Goal: Transaction & Acquisition: Purchase product/service

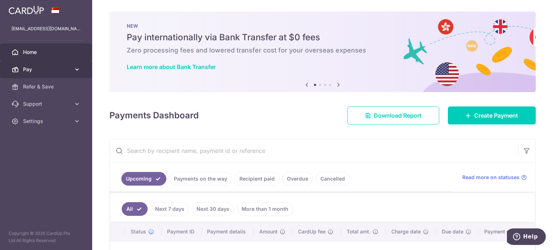
click at [65, 67] on span "Pay" at bounding box center [47, 69] width 48 height 7
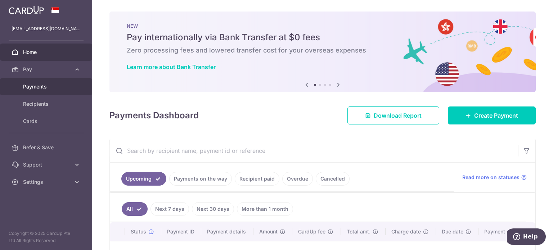
click at [42, 89] on span "Payments" at bounding box center [47, 86] width 48 height 7
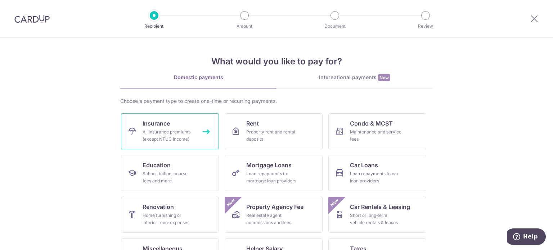
click at [184, 127] on link "Insurance All insurance premiums (except NTUC Income)" at bounding box center [170, 131] width 98 height 36
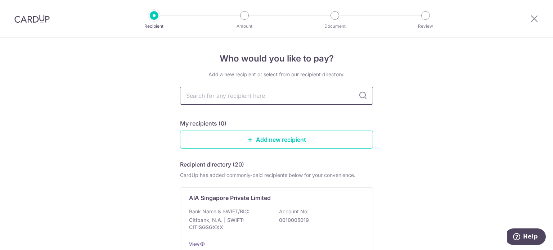
click at [268, 97] on input "text" at bounding box center [276, 96] width 193 height 18
type input "pru"
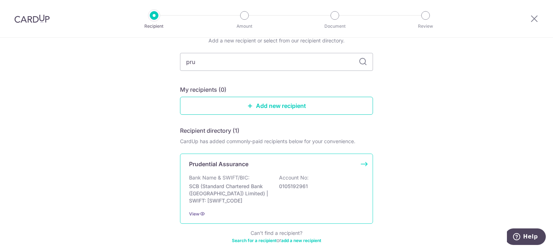
scroll to position [70, 0]
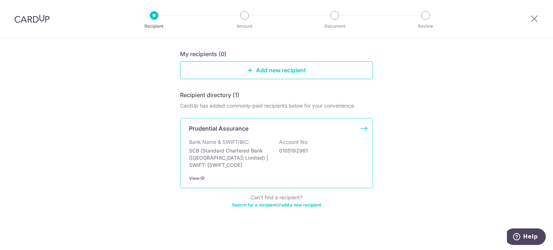
click at [244, 151] on p "SCB (Standard Chartered Bank (Singapore) Limited) | SWIFT: SCBLSG22XXX" at bounding box center [229, 158] width 81 height 22
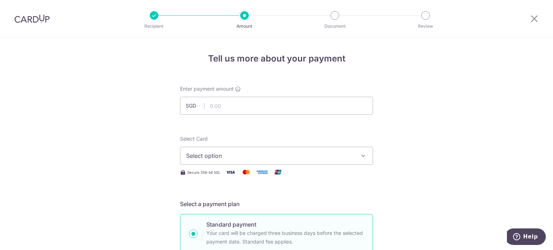
click at [355, 153] on button "Select option" at bounding box center [276, 156] width 193 height 18
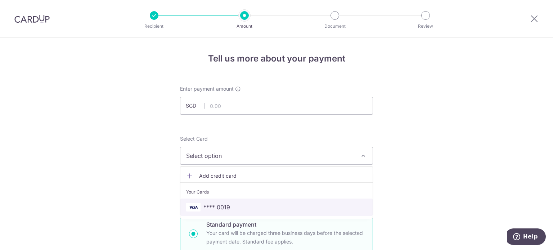
click at [219, 204] on span "**** 0019" at bounding box center [217, 207] width 27 height 9
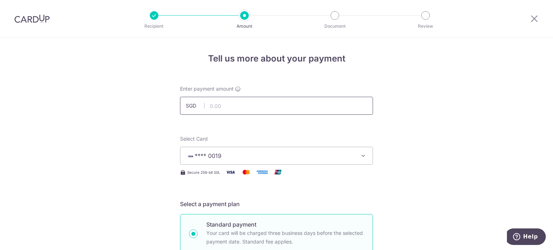
click at [258, 105] on input "text" at bounding box center [276, 106] width 193 height 18
paste input "12,335.66"
type input "12,335.66"
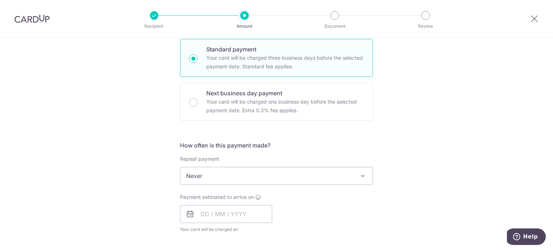
scroll to position [180, 0]
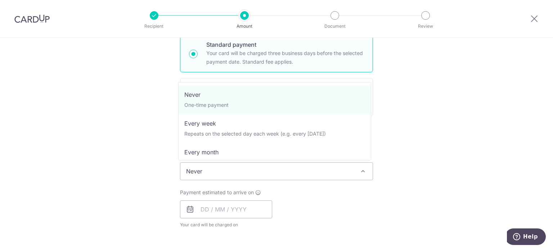
click at [217, 175] on span "Never" at bounding box center [276, 171] width 192 height 17
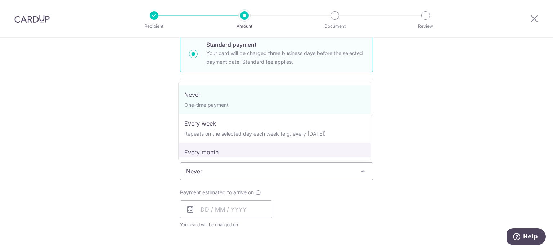
select select "3"
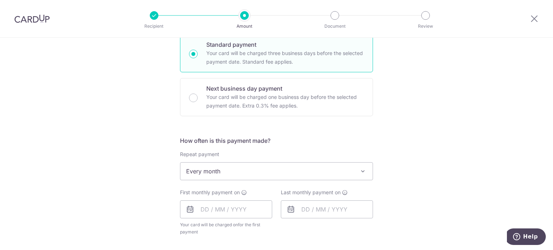
scroll to position [216, 0]
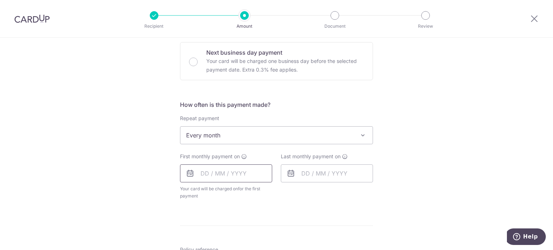
click at [199, 172] on input "text" at bounding box center [226, 174] width 92 height 18
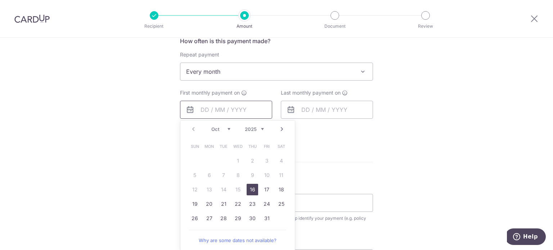
scroll to position [288, 0]
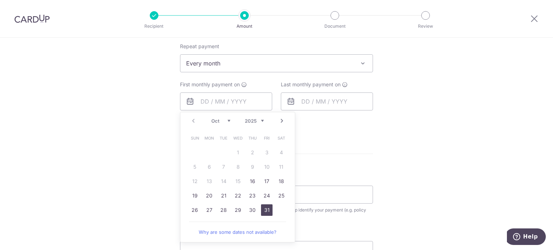
click at [264, 208] on link "31" at bounding box center [267, 211] width 12 height 12
type input "31/10/2025"
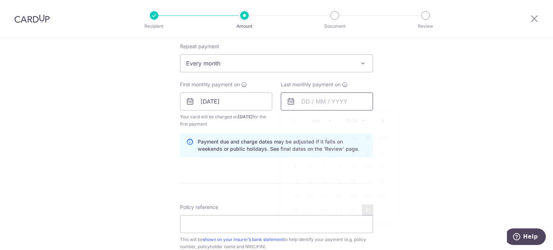
click at [303, 98] on input "text" at bounding box center [327, 102] width 92 height 18
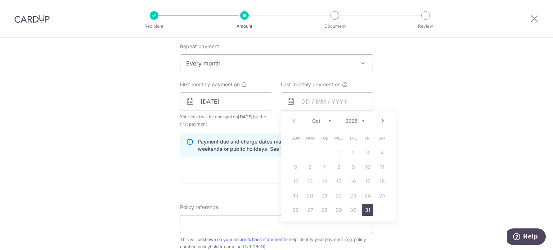
click at [379, 118] on link "Next" at bounding box center [383, 121] width 9 height 9
click at [369, 184] on link "14" at bounding box center [368, 182] width 12 height 12
type input "14/11/2025"
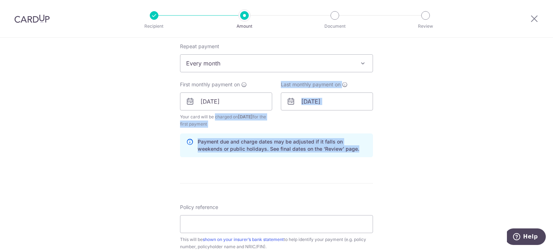
drag, startPoint x: 193, startPoint y: 118, endPoint x: 366, endPoint y: 151, distance: 176.4
click at [344, 151] on div "How often is this payment made? Repeat payment Never Every week Every month Eve…" at bounding box center [276, 95] width 193 height 135
click at [435, 153] on div "Tell us more about your payment Enter payment amount SGD 12,335.66 12335.66 Sel…" at bounding box center [276, 94] width 553 height 688
drag, startPoint x: 327, startPoint y: 150, endPoint x: 171, endPoint y: 115, distance: 160.1
click at [171, 115] on div "Tell us more about your payment Enter payment amount SGD 12,335.66 12335.66 Sel…" at bounding box center [276, 94] width 553 height 688
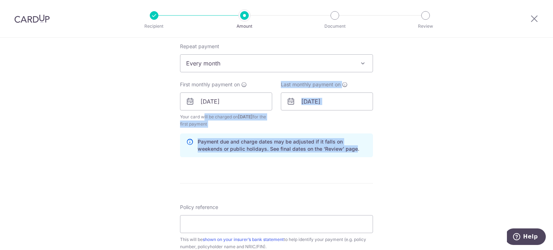
click at [127, 128] on div "Tell us more about your payment Enter payment amount SGD 12,335.66 12335.66 Sel…" at bounding box center [276, 94] width 553 height 688
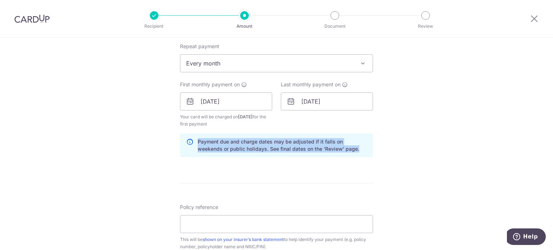
drag, startPoint x: 181, startPoint y: 129, endPoint x: 342, endPoint y: 160, distance: 164.2
click at [342, 160] on div "Tell us more about your payment Enter payment amount SGD 12,335.66 12335.66 Sel…" at bounding box center [276, 94] width 553 height 688
click at [352, 154] on div "Payment due and charge dates may be adjusted if it falls on weekends or public …" at bounding box center [276, 146] width 193 height 24
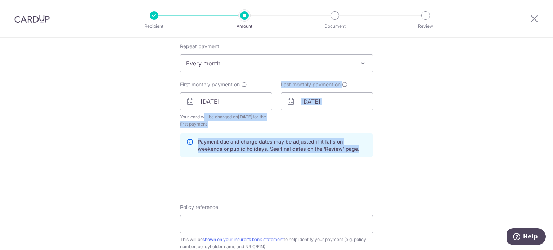
drag, startPoint x: 354, startPoint y: 153, endPoint x: 146, endPoint y: 116, distance: 211.6
click at [155, 115] on div "Tell us more about your payment Enter payment amount SGD 12,335.66 12335.66 Sel…" at bounding box center [276, 94] width 553 height 688
click at [124, 124] on div "Tell us more about your payment Enter payment amount SGD 12,335.66 12335.66 Sel…" at bounding box center [276, 94] width 553 height 688
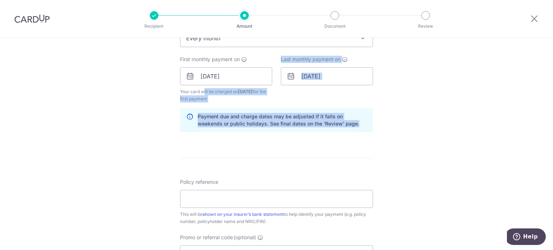
scroll to position [324, 0]
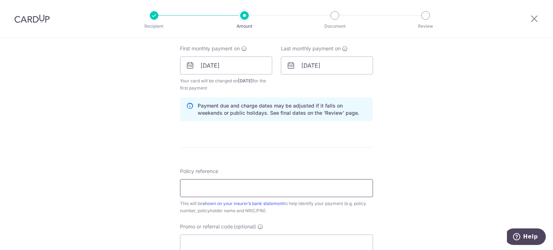
click at [213, 185] on input "Policy reference" at bounding box center [276, 188] width 193 height 18
paste input "12,335.66"
type input "12,335.66"
drag, startPoint x: 156, startPoint y: 188, endPoint x: 125, endPoint y: 186, distance: 31.4
click at [125, 186] on div "Tell us more about your payment Enter payment amount SGD 12,335.66 12335.66 Sel…" at bounding box center [276, 58] width 553 height 688
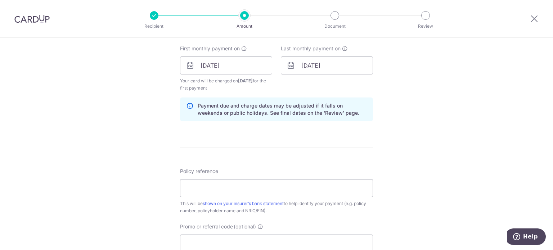
drag, startPoint x: 440, startPoint y: 108, endPoint x: 442, endPoint y: 88, distance: 20.4
click at [440, 108] on div "Tell us more about your payment Enter payment amount SGD 12,335.66 12335.66 Sel…" at bounding box center [276, 58] width 553 height 688
click at [230, 184] on input "Policy reference" at bounding box center [276, 188] width 193 height 18
paste input "86131593"
click at [314, 150] on form "Enter payment amount SGD 12,335.66 12335.66 Select Card **** 0019 Add credit ca…" at bounding box center [276, 64] width 193 height 607
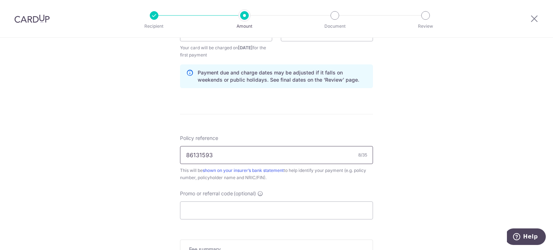
scroll to position [396, 0]
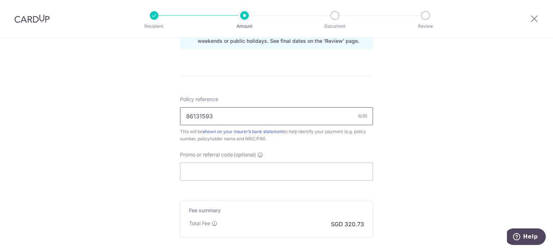
click at [255, 119] on input "86131593" at bounding box center [276, 116] width 193 height 18
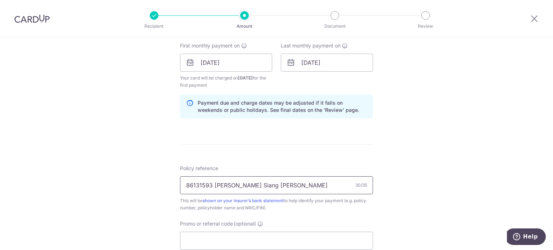
scroll to position [288, 0]
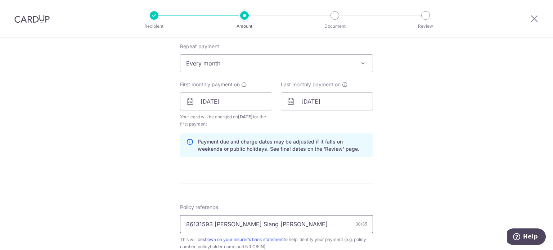
type input "86131593 Bock Swee Siang Shawn"
drag, startPoint x: 232, startPoint y: 115, endPoint x: 267, endPoint y: 126, distance: 36.3
click at [267, 126] on span "Your card will be charged on 28/10/2025 for the first payment" at bounding box center [226, 120] width 92 height 14
click at [339, 124] on div "Last monthly payment on 14/11/2025 Prev Next Oct Nov Dec 2025 2026 2027 2028 20…" at bounding box center [327, 104] width 101 height 47
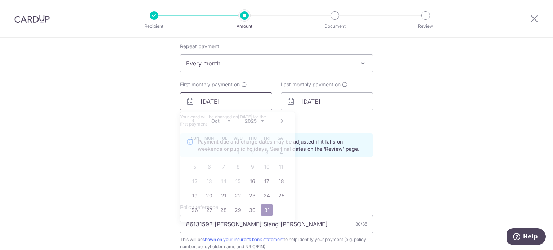
click at [206, 102] on input "31/10/2025" at bounding box center [226, 102] width 92 height 18
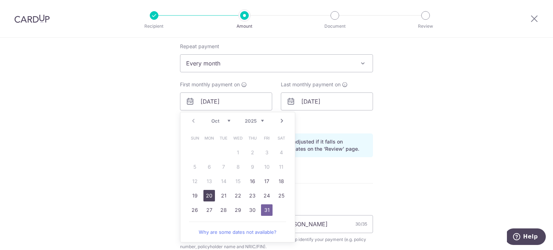
click at [206, 197] on link "20" at bounding box center [210, 196] width 12 height 12
type input "20/10/2025"
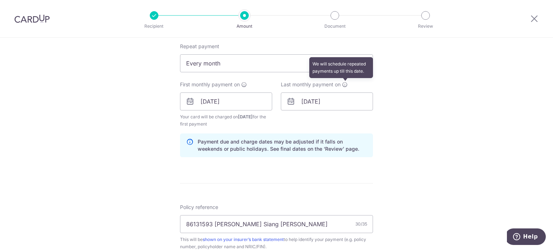
click at [343, 85] on icon at bounding box center [345, 85] width 6 height 6
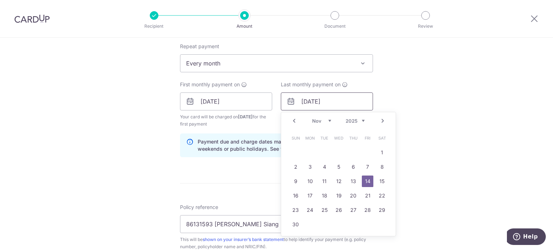
click at [305, 102] on input "14/11/2025" at bounding box center [327, 102] width 92 height 18
click at [351, 195] on link "20" at bounding box center [354, 196] width 12 height 12
type input "20/11/2025"
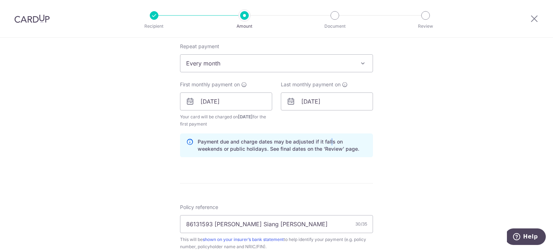
drag, startPoint x: 329, startPoint y: 143, endPoint x: 326, endPoint y: 128, distance: 14.7
click at [327, 129] on div "How often is this payment made? Repeat payment Never Every week Every month Eve…" at bounding box center [276, 95] width 193 height 135
click at [333, 144] on p "Payment due and charge dates may be adjusted if it falls on weekends or public …" at bounding box center [282, 145] width 169 height 14
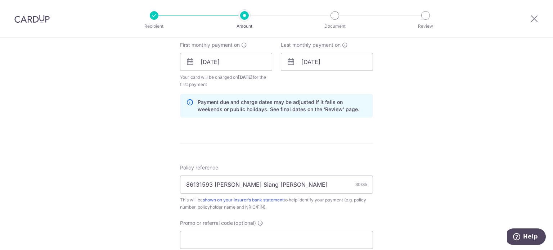
scroll to position [396, 0]
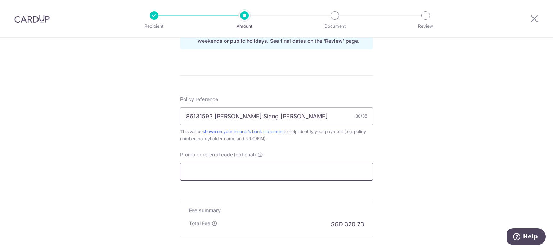
click at [237, 170] on input "Promo or referral code (optional)" at bounding box center [276, 172] width 193 height 18
paste input "3NEWR6"
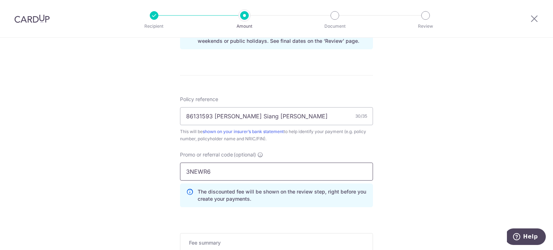
type input "3NEWR6"
click at [400, 156] on div "Tell us more about your payment Enter payment amount SGD 12,335.66 12335.66 Sel…" at bounding box center [276, 2] width 553 height 721
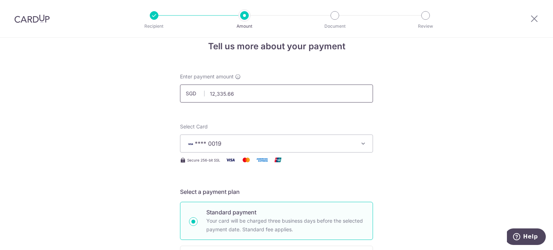
scroll to position [0, 0]
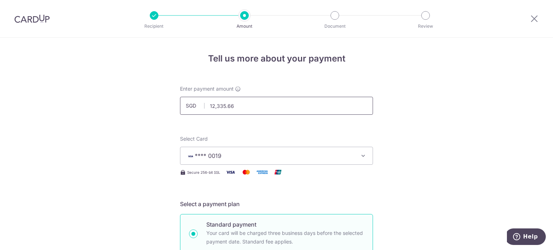
drag, startPoint x: 242, startPoint y: 105, endPoint x: 48, endPoint y: 116, distance: 194.9
type input "6,167.83"
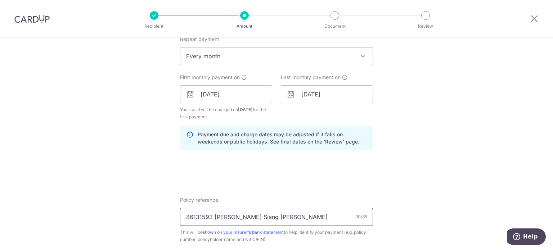
scroll to position [360, 0]
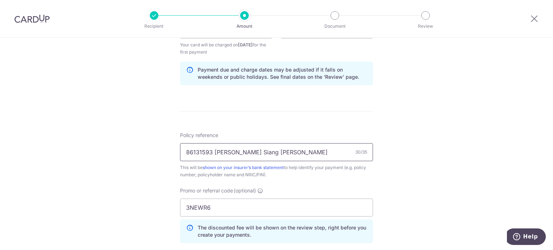
drag, startPoint x: 211, startPoint y: 151, endPoint x: 332, endPoint y: 152, distance: 120.7
click at [332, 152] on input "86131593 Bock Swee Siang Shawn" at bounding box center [276, 152] width 193 height 18
type input "86131593 Tan Yan Pin S8736891B"
click at [404, 190] on div "Tell us more about your payment Enter payment amount SGD 6,167.83 6167.83 Selec…" at bounding box center [276, 38] width 553 height 721
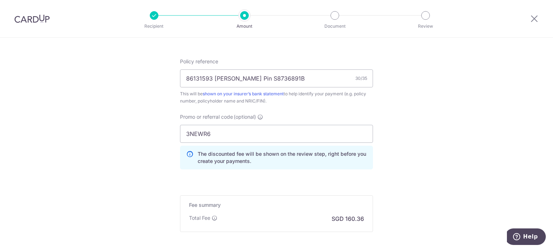
scroll to position [504, 0]
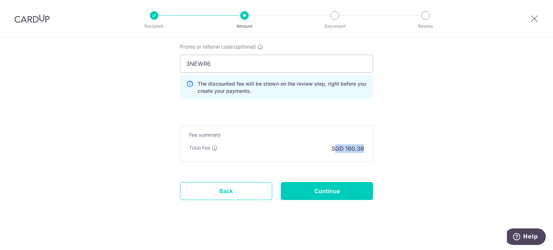
drag, startPoint x: 333, startPoint y: 148, endPoint x: 377, endPoint y: 148, distance: 44.7
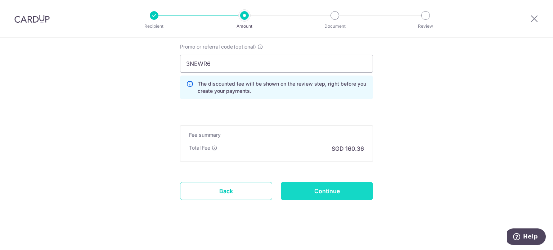
click at [365, 193] on input "Continue" at bounding box center [327, 191] width 92 height 18
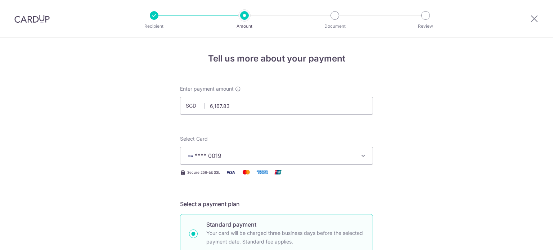
scroll to position [481, 0]
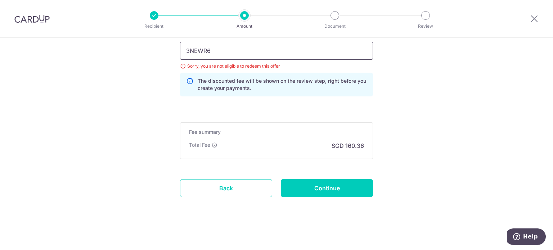
click at [235, 50] on input "3NEWR6" at bounding box center [276, 51] width 193 height 18
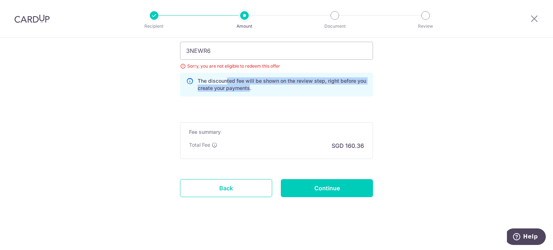
drag, startPoint x: 226, startPoint y: 82, endPoint x: 251, endPoint y: 85, distance: 25.4
click at [249, 85] on p "The discounted fee will be shown on the review step, right before you create yo…" at bounding box center [282, 84] width 169 height 14
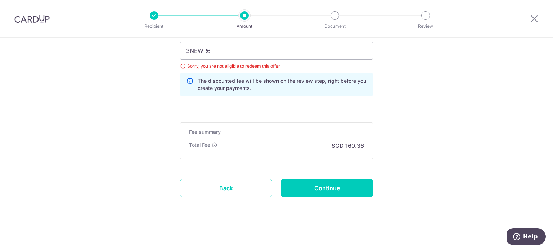
click at [262, 87] on p "The discounted fee will be shown on the review step, right before you create yo…" at bounding box center [282, 84] width 169 height 14
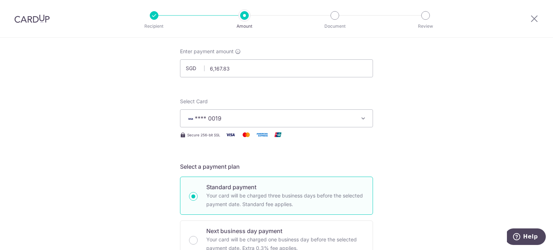
scroll to position [0, 0]
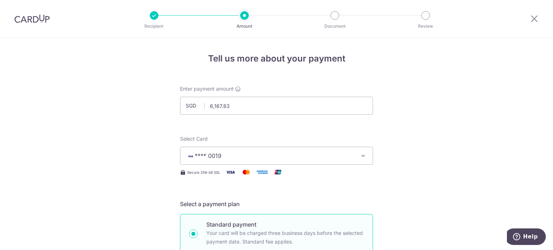
click at [33, 17] on img at bounding box center [31, 18] width 35 height 9
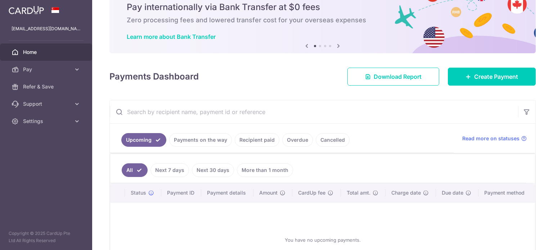
scroll to position [72, 0]
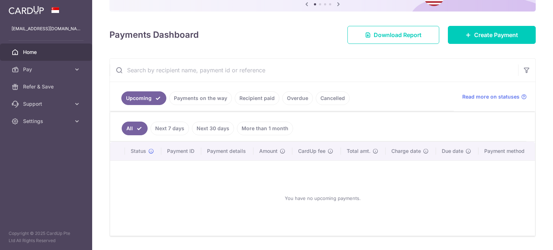
click at [264, 99] on link "Recipient paid" at bounding box center [257, 99] width 45 height 14
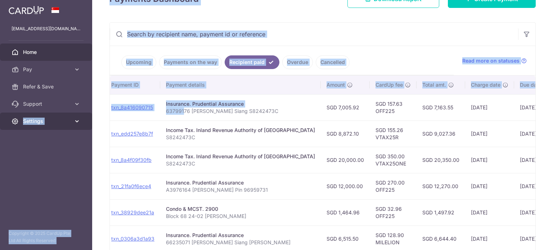
scroll to position [0, 0]
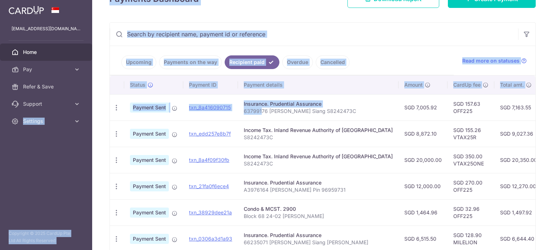
drag, startPoint x: 260, startPoint y: 111, endPoint x: 505, endPoint y: 139, distance: 246.9
click at [505, 139] on tbody "PDF Receipt Payment Sent txn_8a416090715 Insurance. Prudential Assurance 637991…" at bounding box center [399, 173] width 578 height 158
click at [509, 139] on td "SGD 9,027.36" at bounding box center [519, 134] width 49 height 26
click at [507, 134] on td "SGD 9,027.36" at bounding box center [519, 134] width 49 height 26
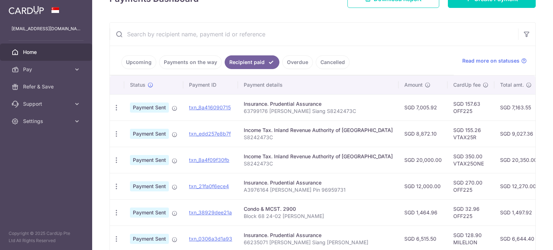
drag, startPoint x: 465, startPoint y: 130, endPoint x: 232, endPoint y: 107, distance: 233.6
click at [232, 107] on tbody "PDF Receipt Payment Sent txn_8a416090715 Insurance. Prudential Assurance 637991…" at bounding box center [399, 173] width 578 height 158
click at [299, 147] on td "Income Tax. Inland Revenue Authority of Singapore S8242473C" at bounding box center [318, 160] width 161 height 26
drag, startPoint x: 347, startPoint y: 151, endPoint x: 503, endPoint y: 179, distance: 158.4
click at [503, 179] on tbody "PDF Receipt Payment Sent txn_8a416090715 Insurance. Prudential Assurance 637991…" at bounding box center [399, 173] width 578 height 158
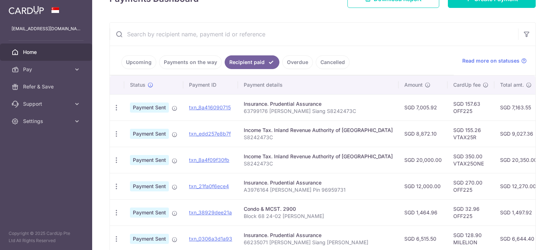
click at [501, 175] on td "SGD 12,270.00" at bounding box center [519, 186] width 49 height 26
drag, startPoint x: 503, startPoint y: 192, endPoint x: 470, endPoint y: 96, distance: 100.9
click at [471, 98] on tbody "PDF Receipt Payment Sent txn_8a416090715 Insurance. Prudential Assurance 637991…" at bounding box center [399, 173] width 578 height 158
click at [448, 147] on td "SGD 350.00 VTAX25ONE" at bounding box center [471, 160] width 47 height 26
drag, startPoint x: 429, startPoint y: 104, endPoint x: 442, endPoint y: 202, distance: 98.5
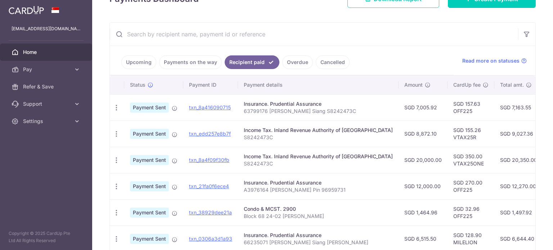
click at [453, 205] on tbody "PDF Receipt Payment Sent txn_8a416090715 Insurance. Prudential Assurance 637991…" at bounding box center [399, 173] width 578 height 158
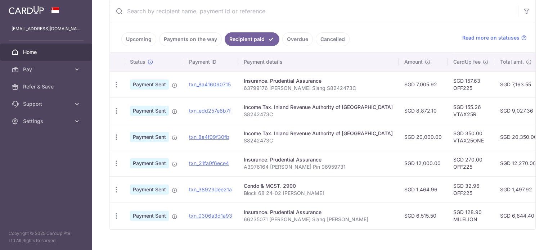
scroll to position [147, 0]
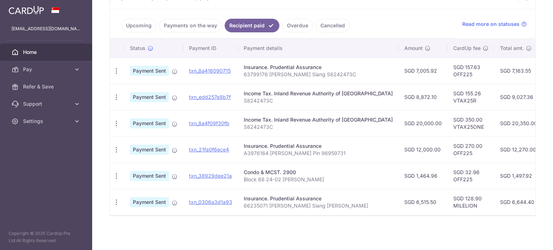
drag, startPoint x: 458, startPoint y: 203, endPoint x: 444, endPoint y: 64, distance: 139.8
click at [444, 64] on tbody "PDF Receipt Payment Sent txn_8a416090715 Insurance. Prudential Assurance 637991…" at bounding box center [399, 137] width 578 height 158
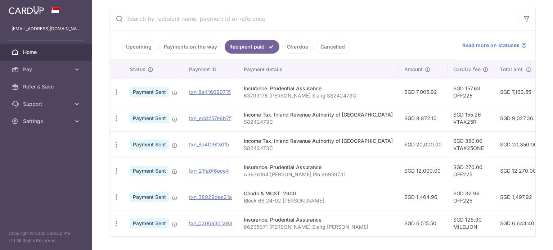
scroll to position [111, 0]
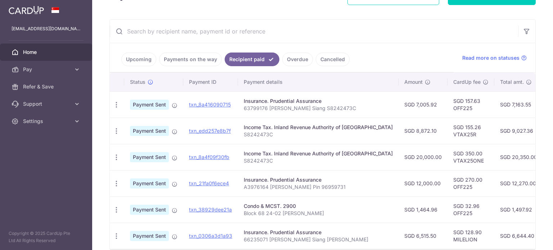
click at [412, 122] on td "SGD 8,872.10" at bounding box center [423, 131] width 49 height 26
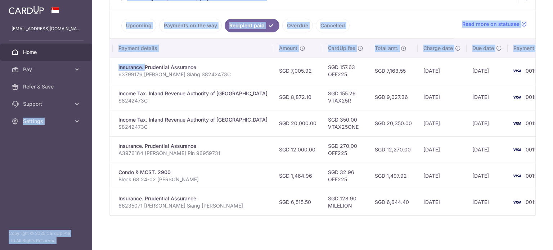
scroll to position [0, 0]
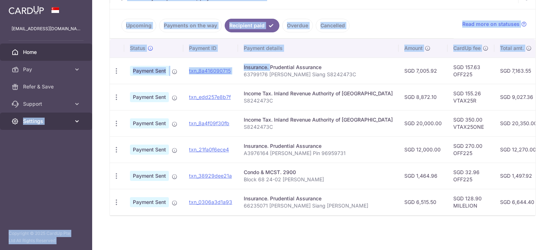
drag, startPoint x: 246, startPoint y: 98, endPoint x: 0, endPoint y: 124, distance: 247.8
click at [0, 124] on main "shawnbock@gmail.com Home Pay Payments Recipients Cards Refer & Save Support FAQ…" at bounding box center [276, 125] width 553 height 250
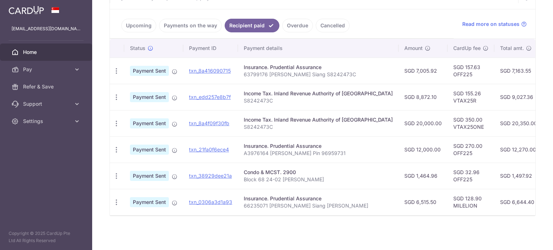
click at [287, 103] on td "Income Tax. Inland Revenue Authority of Singapore S8242473C" at bounding box center [318, 97] width 161 height 26
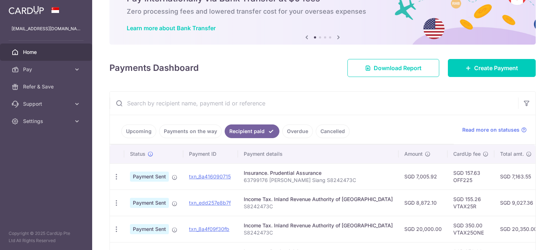
drag, startPoint x: 135, startPoint y: 104, endPoint x: 316, endPoint y: 105, distance: 180.9
click at [316, 105] on input "text" at bounding box center [314, 103] width 409 height 23
click at [292, 59] on div "Payments Dashboard Download Report Create Payment" at bounding box center [323, 66] width 427 height 21
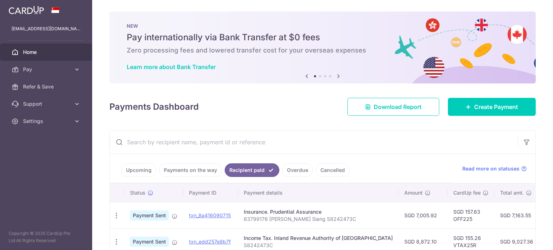
scroll to position [0, 0]
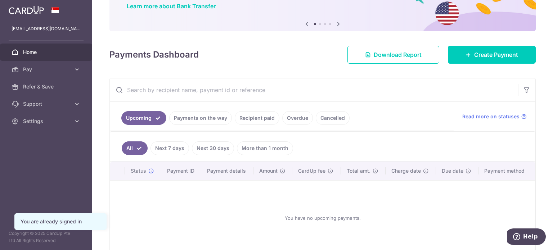
scroll to position [72, 0]
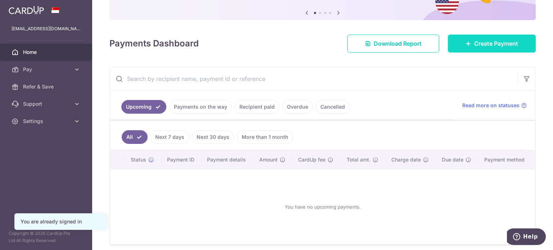
click at [498, 45] on span "Create Payment" at bounding box center [496, 43] width 44 height 9
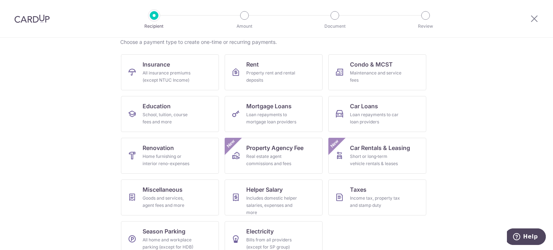
scroll to position [72, 0]
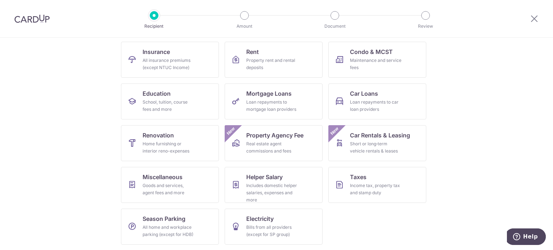
click at [505, 92] on section "What would you like to pay for? Domestic payments International payments New Ch…" at bounding box center [276, 144] width 553 height 213
